Goal: Task Accomplishment & Management: Use online tool/utility

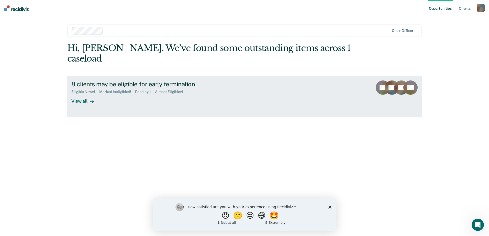
click at [85, 94] on div "View all" at bounding box center [85, 99] width 29 height 10
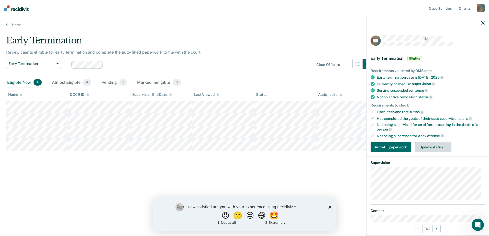
click at [436, 146] on button "Update status" at bounding box center [433, 147] width 36 height 10
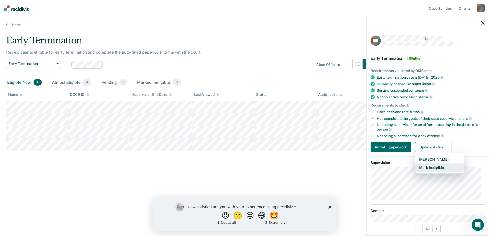
click at [439, 169] on button "Mark Ineligible" at bounding box center [439, 168] width 49 height 8
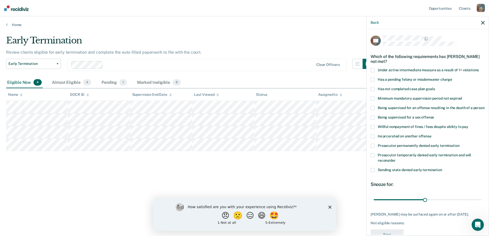
click at [373, 88] on span at bounding box center [373, 89] width 4 height 4
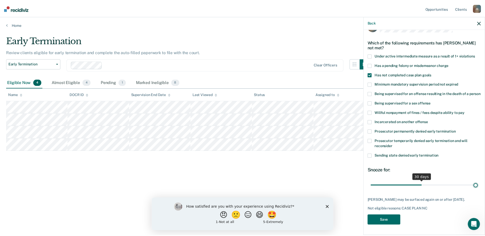
scroll to position [19, 0]
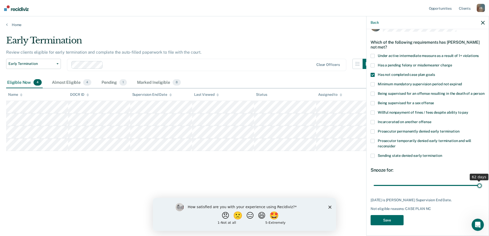
drag, startPoint x: 423, startPoint y: 182, endPoint x: 492, endPoint y: 182, distance: 68.8
type input "62"
click at [482, 182] on input "range" at bounding box center [428, 185] width 108 height 9
click at [390, 221] on button "Save" at bounding box center [387, 220] width 33 height 10
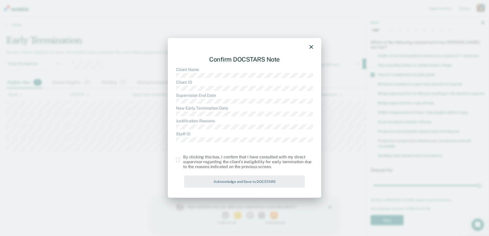
click at [177, 160] on span at bounding box center [178, 160] width 4 height 4
click at [183, 158] on input "checkbox" at bounding box center [183, 158] width 0 height 0
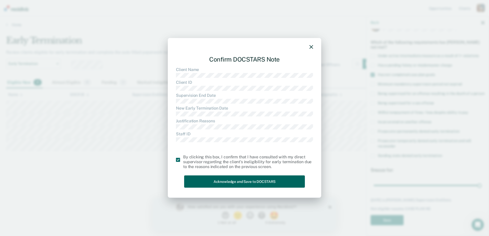
click at [207, 180] on button "Acknowledge and Save to DOCSTARS" at bounding box center [244, 181] width 121 height 13
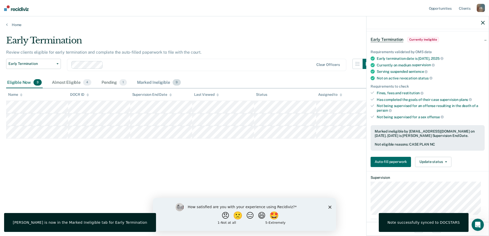
click at [145, 85] on div "Marked Ineligible 9" at bounding box center [159, 82] width 46 height 11
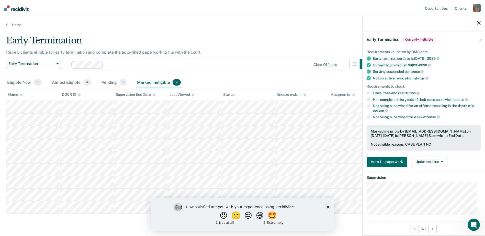
scroll to position [14, 0]
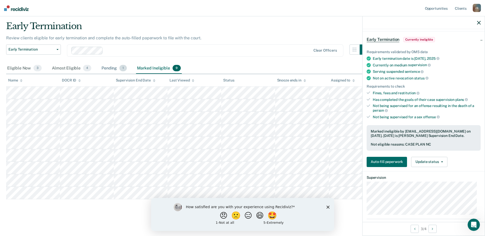
click at [117, 68] on div "Pending 1" at bounding box center [114, 68] width 27 height 11
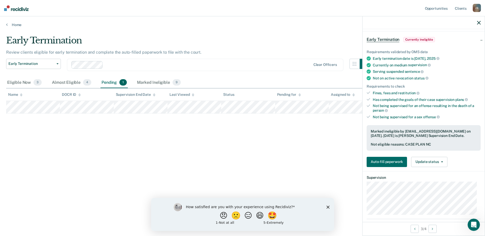
scroll to position [0, 0]
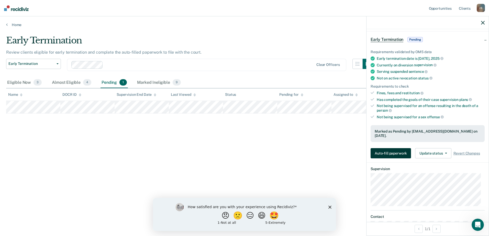
click at [390, 148] on button "Auto-fill paperwork" at bounding box center [391, 153] width 40 height 10
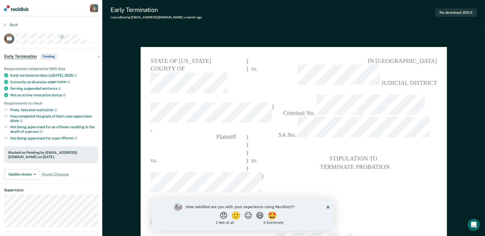
click at [329, 207] on icon "Close survey" at bounding box center [327, 207] width 3 height 3
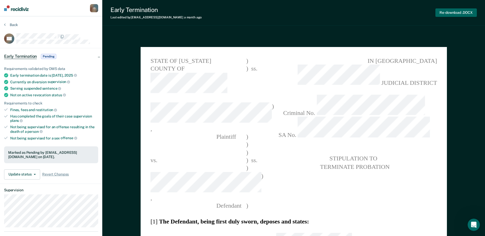
click at [445, 12] on button "Re-download .DOCX" at bounding box center [456, 12] width 41 height 8
type textarea "x"
